Goal: Use online tool/utility

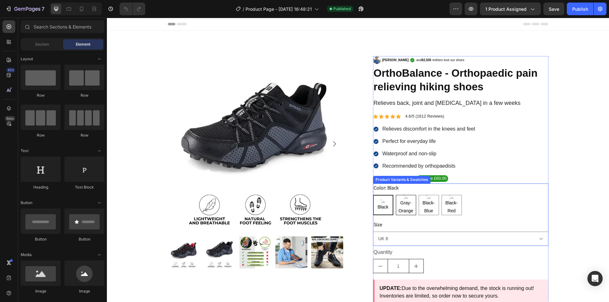
click at [403, 208] on span "Gray-Orange" at bounding box center [406, 207] width 20 height 16
click at [396, 195] on input "Gray-Orange Gray-Orange Gray-Orange" at bounding box center [396, 195] width 0 height 0
radio input "true"
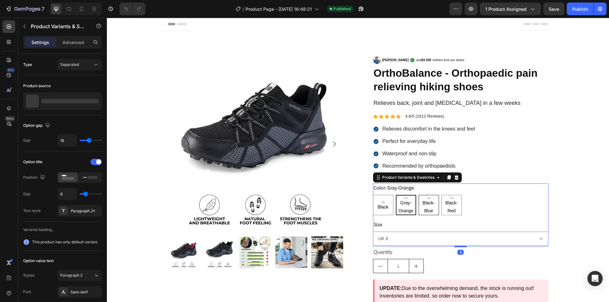
click at [426, 206] on span "Black-Blue" at bounding box center [429, 207] width 20 height 16
click at [419, 195] on input "Black-Blue Black-Blue Black-Blue" at bounding box center [419, 195] width 0 height 0
radio input "true"
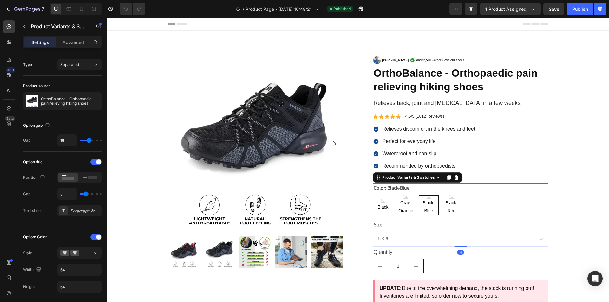
click at [407, 205] on span "Gray-Orange" at bounding box center [406, 207] width 20 height 16
click at [396, 195] on input "Gray-Orange Gray-Orange Gray-Orange" at bounding box center [396, 195] width 0 height 0
radio input "true"
click at [385, 207] on span "Black" at bounding box center [382, 207] width 13 height 8
click at [373, 195] on input "Black Black Black" at bounding box center [373, 195] width 0 height 0
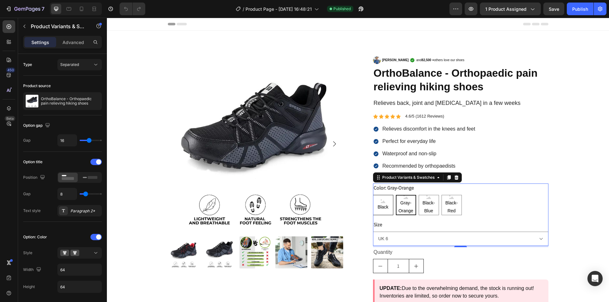
radio input "true"
click at [474, 10] on icon "button" at bounding box center [471, 9] width 6 height 6
click at [359, 7] on button "button" at bounding box center [361, 9] width 13 height 13
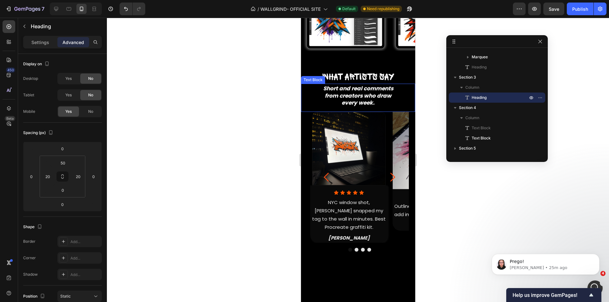
scroll to position [305, 0]
